Goal: Use online tool/utility

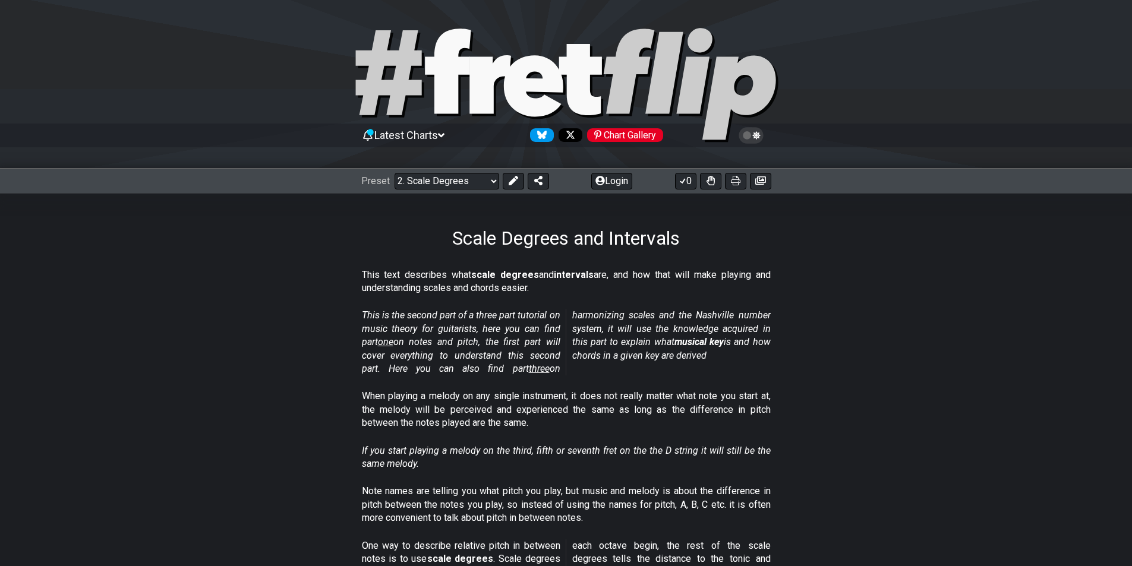
click at [529, 96] on icon at bounding box center [566, 85] width 428 height 119
select select "/welcome"
select select "C"
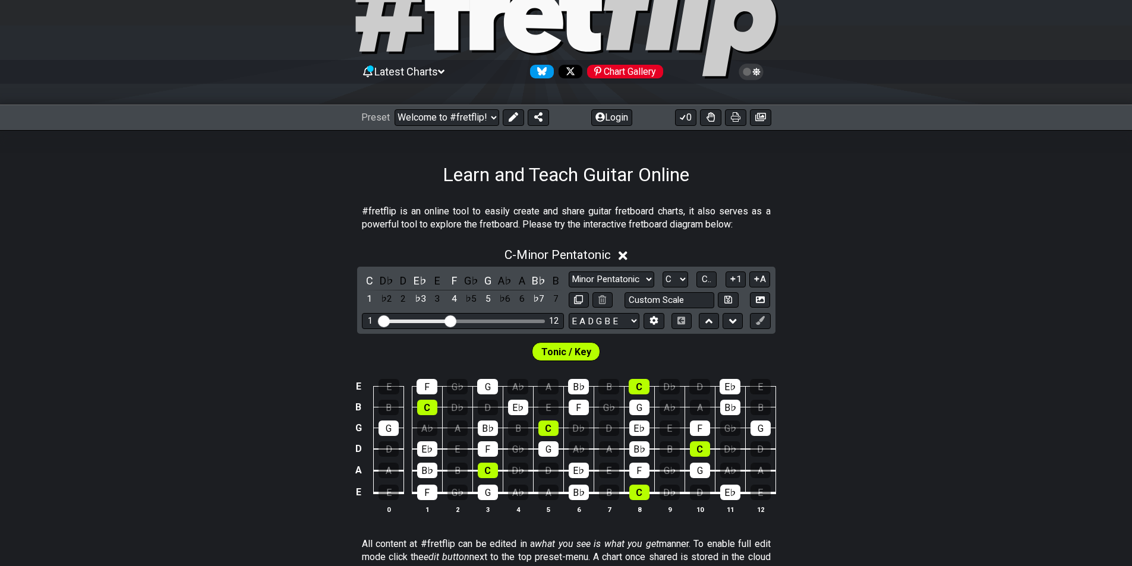
scroll to position [178, 0]
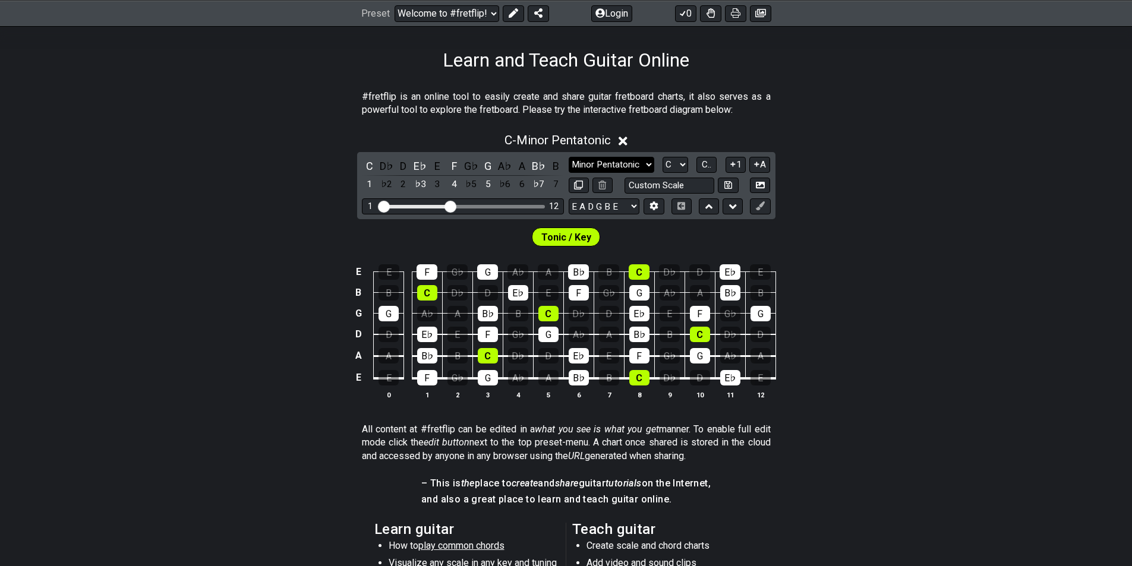
click at [619, 153] on div "C D♭ D E♭ E F G♭ G A♭ A B♭ B 1 ♭2 2 ♭3 3 4 ♭5 5 ♭6 6 ♭7 7 Minor Pentatonic Clic…" at bounding box center [566, 185] width 418 height 67
click at [621, 165] on select "Minor Pentatonic Click to edit Minor Pentatonic Major Pentatonic Minor Blues Ma…" at bounding box center [612, 165] width 86 height 16
select select "Major / [PERSON_NAME]"
click at [569, 157] on select "Minor Pentatonic Click to edit Minor Pentatonic Major Pentatonic Minor Blues Ma…" at bounding box center [612, 165] width 86 height 16
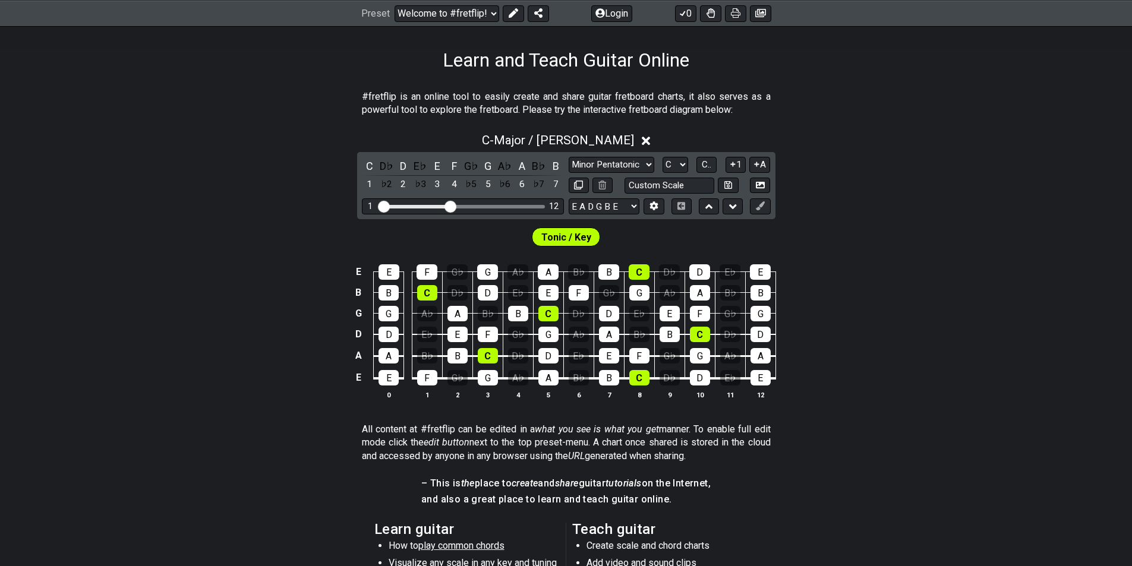
click at [694, 162] on div "Minor Pentatonic Click to edit Minor Pentatonic Major Pentatonic Minor Blues Ma…" at bounding box center [670, 165] width 202 height 16
click at [700, 163] on button "C.." at bounding box center [707, 165] width 20 height 16
